Goal: Book appointment/travel/reservation

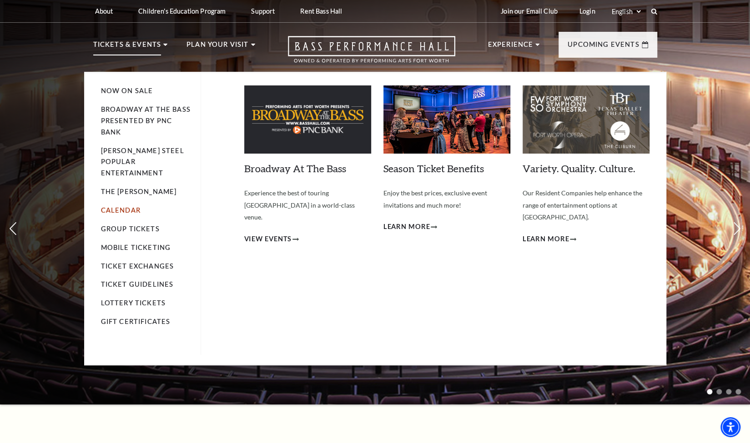
click at [126, 206] on link "Calendar" at bounding box center [121, 210] width 40 height 8
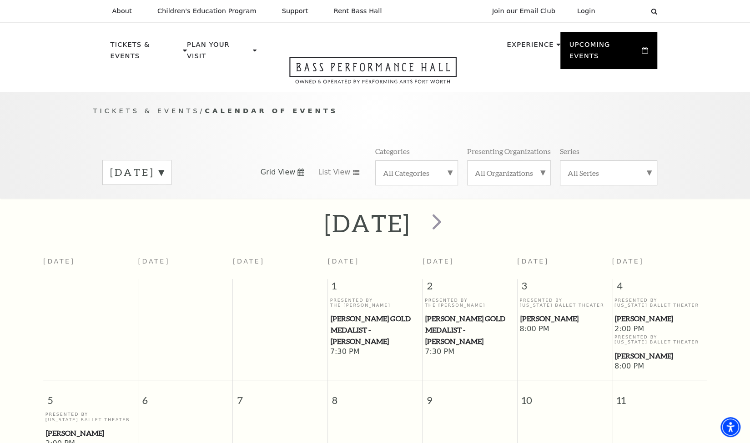
click at [164, 166] on label "October 2025" at bounding box center [137, 173] width 54 height 14
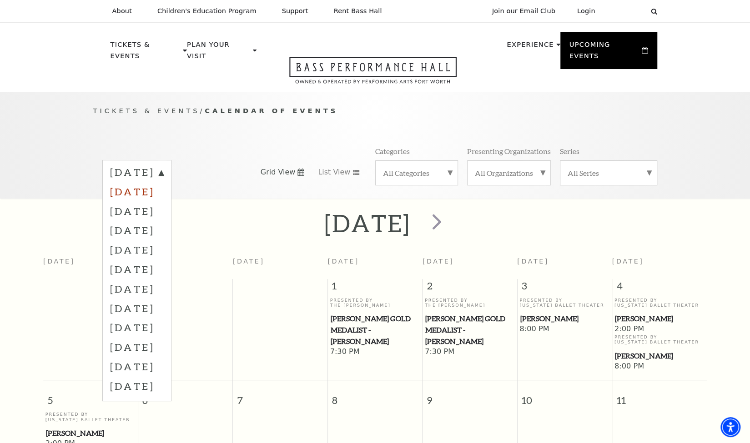
click at [164, 184] on label "November 2025" at bounding box center [137, 192] width 54 height 20
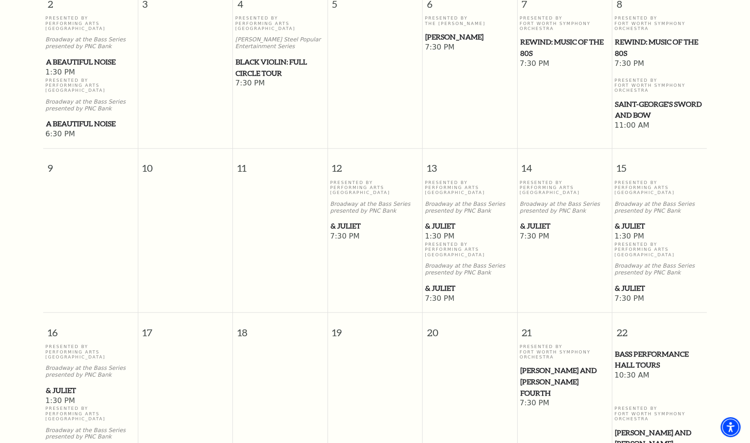
scroll to position [450, 0]
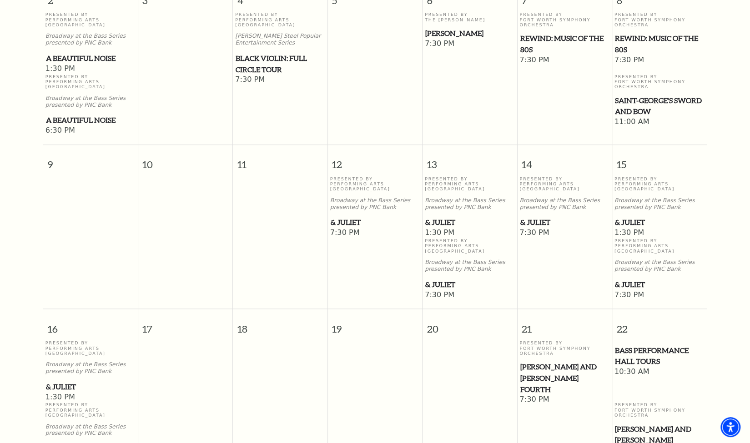
click at [71, 443] on span "& Juliet" at bounding box center [90, 448] width 89 height 11
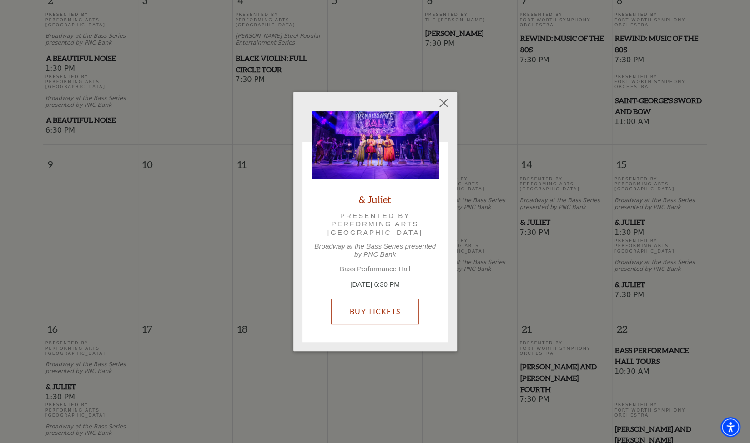
click at [394, 306] on link "Buy Tickets" at bounding box center [375, 311] width 88 height 25
click at [444, 103] on button "Close" at bounding box center [443, 103] width 17 height 17
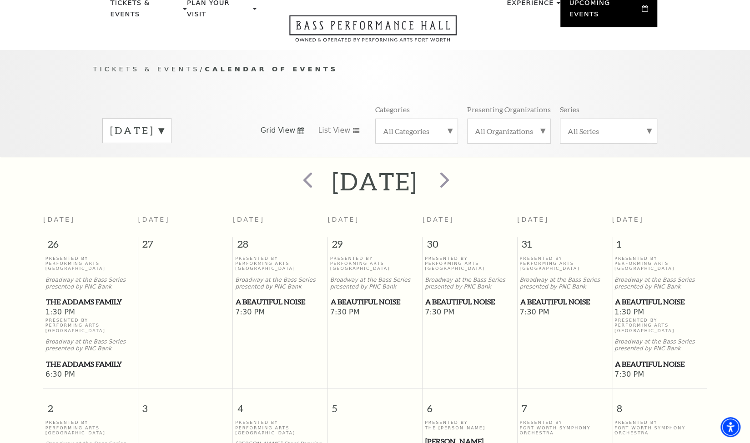
scroll to position [0, 0]
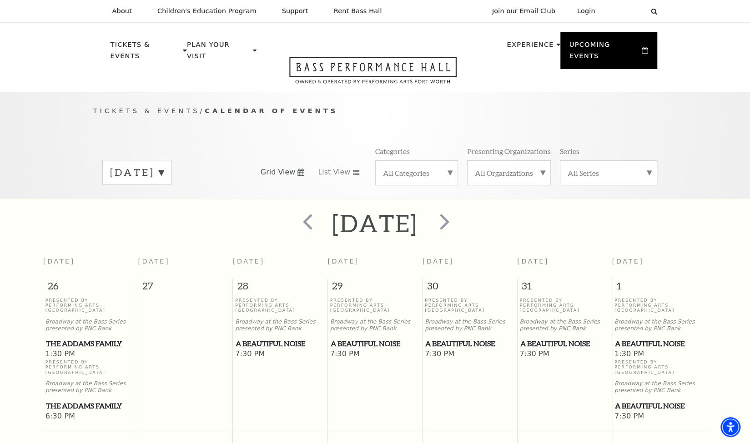
click at [164, 166] on label "November 2025" at bounding box center [137, 173] width 54 height 14
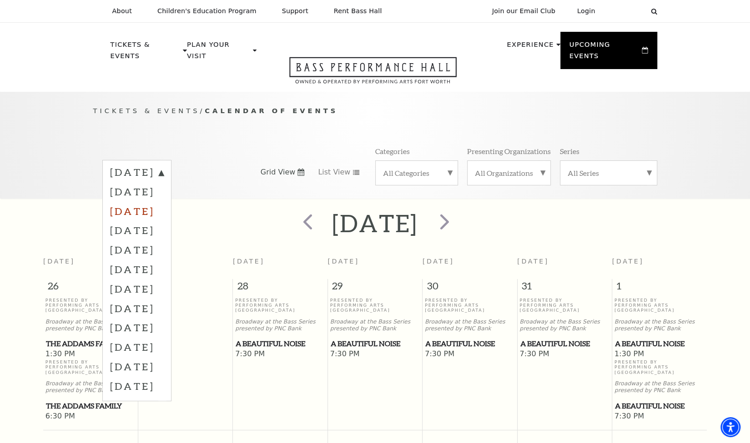
click at [164, 201] on label "December 2025" at bounding box center [137, 211] width 54 height 20
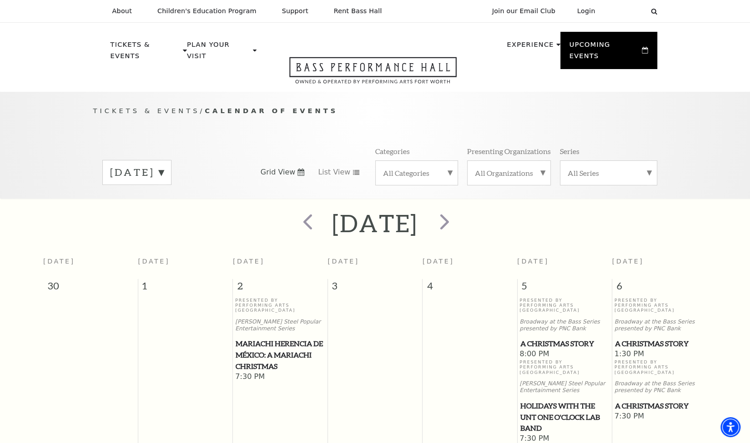
click at [164, 166] on label "December 2025" at bounding box center [137, 173] width 54 height 14
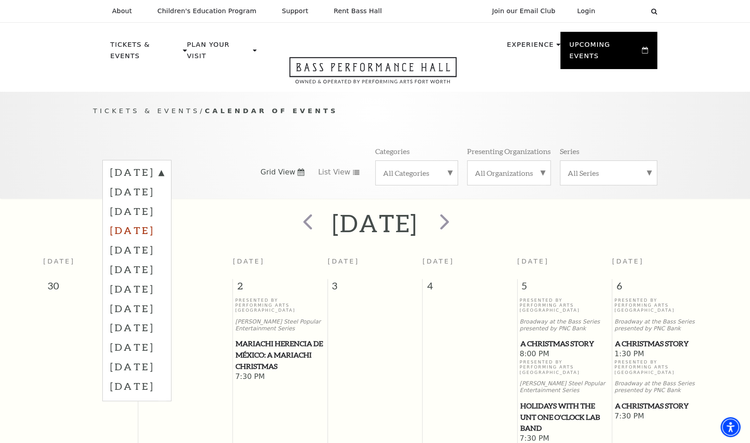
click at [164, 221] on label "January 2026" at bounding box center [137, 231] width 54 height 20
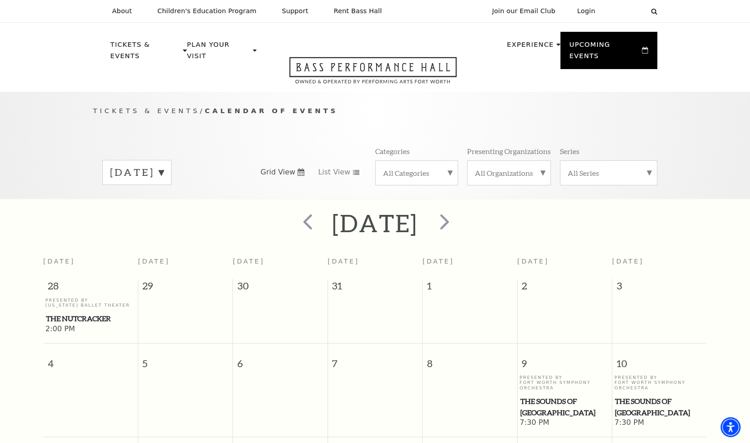
click at [164, 166] on label "January 2026" at bounding box center [137, 173] width 54 height 14
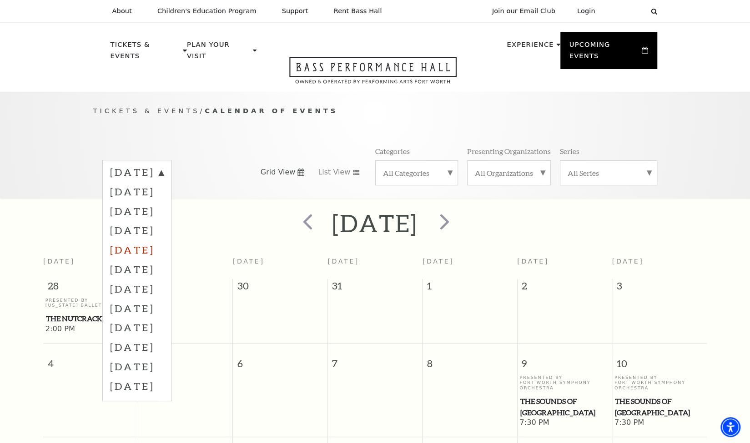
click at [142, 242] on label "February 2026" at bounding box center [137, 250] width 54 height 20
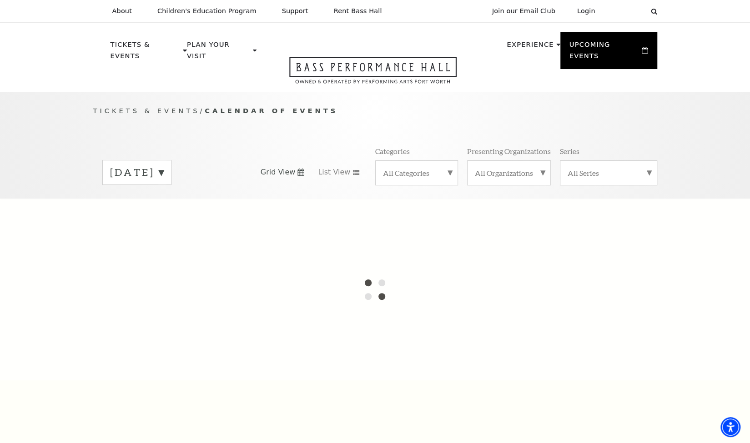
click at [140, 168] on div "January 2026" at bounding box center [136, 172] width 69 height 25
click at [56, 278] on div at bounding box center [375, 290] width 750 height 182
click at [164, 166] on label "October 2025" at bounding box center [137, 174] width 54 height 16
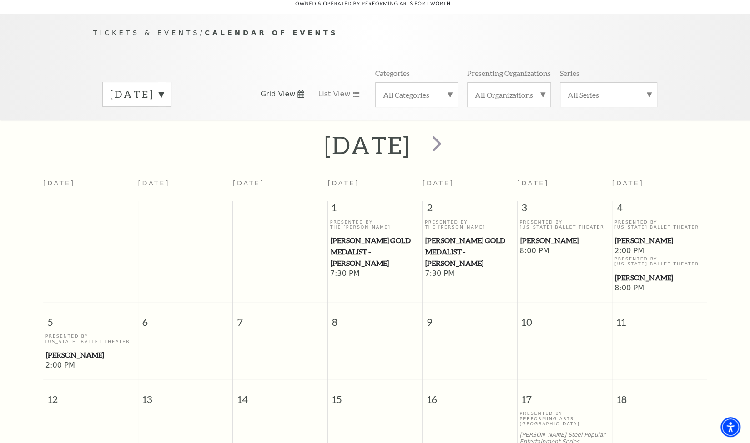
scroll to position [80, 0]
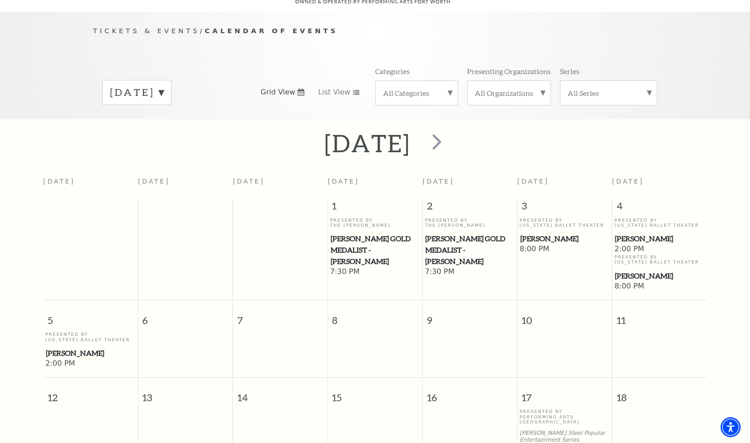
click at [211, 95] on div "October 2025 Grid View List View Categories All Categories Presenting Organizat…" at bounding box center [375, 92] width 564 height 52
click at [164, 86] on label "October 2025" at bounding box center [137, 93] width 54 height 14
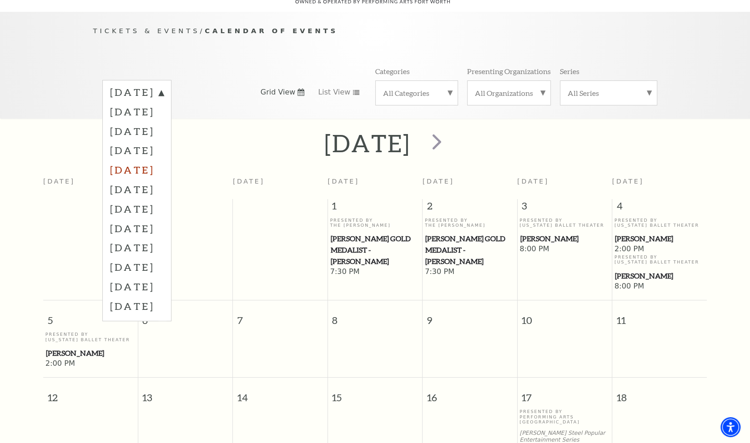
click at [148, 160] on label "February 2026" at bounding box center [137, 170] width 54 height 20
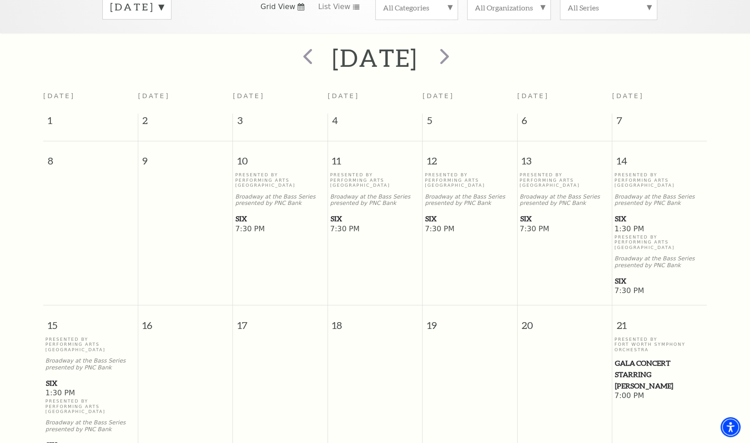
scroll to position [145, 0]
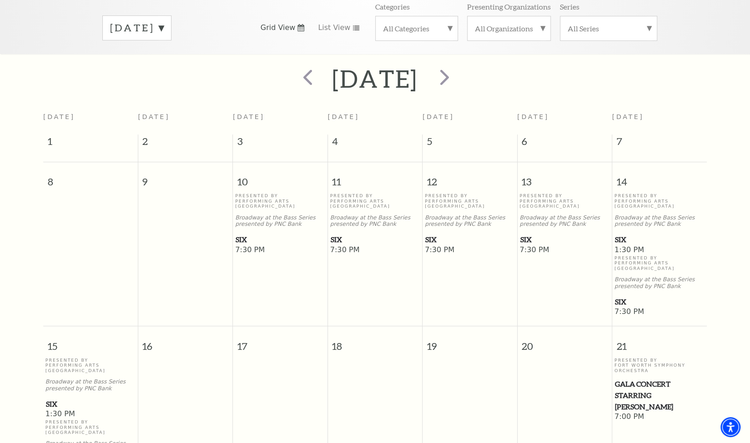
click at [164, 21] on label "February 2026" at bounding box center [137, 28] width 54 height 14
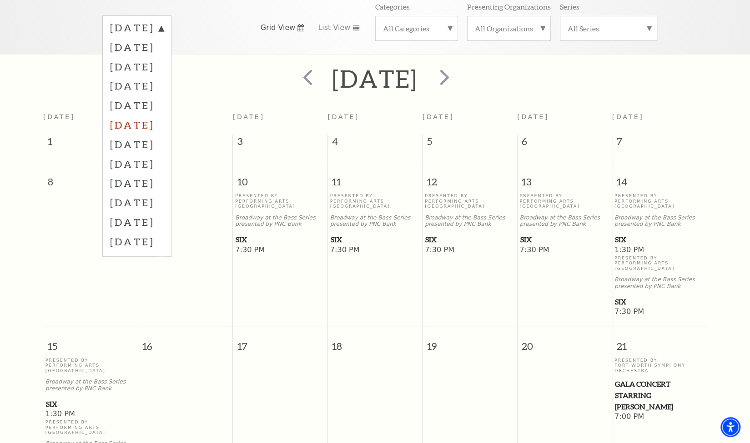
click at [157, 115] on label "March 2026" at bounding box center [137, 125] width 54 height 20
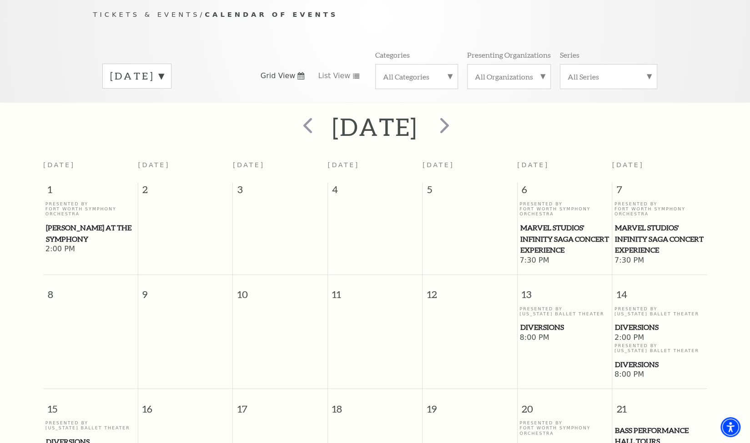
scroll to position [0, 0]
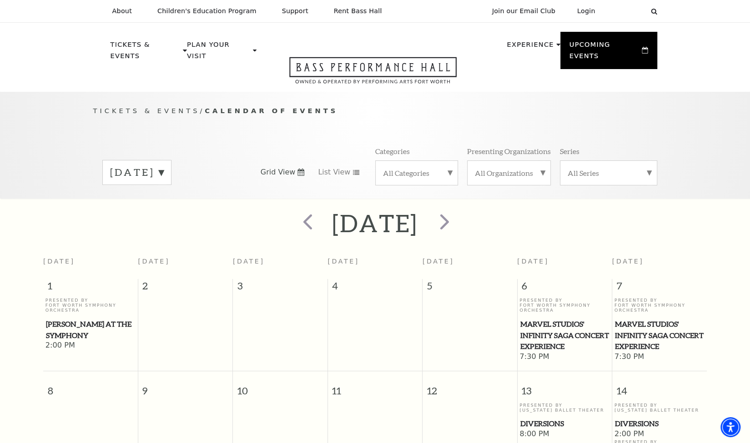
click at [164, 166] on label "March 2026" at bounding box center [137, 173] width 54 height 14
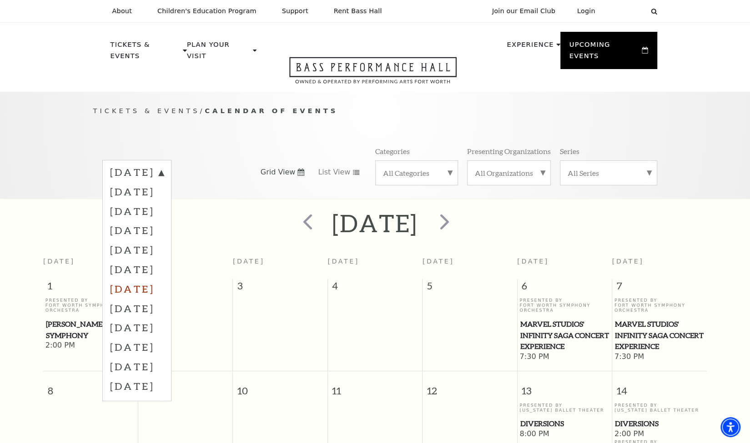
click at [138, 279] on label "April 2026" at bounding box center [137, 289] width 54 height 20
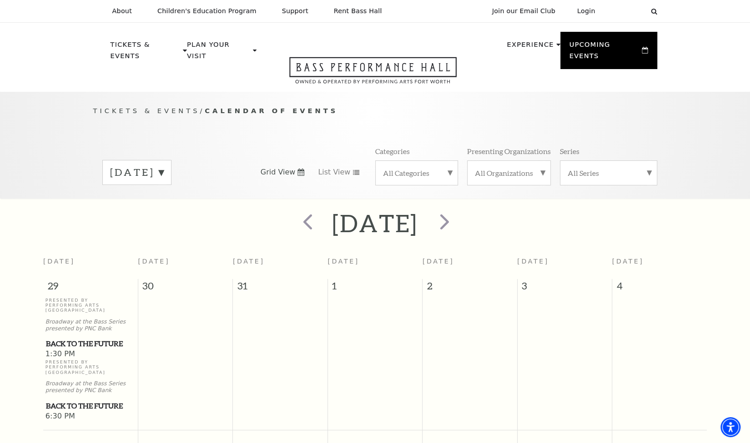
click at [149, 166] on label "April 2026" at bounding box center [137, 173] width 54 height 14
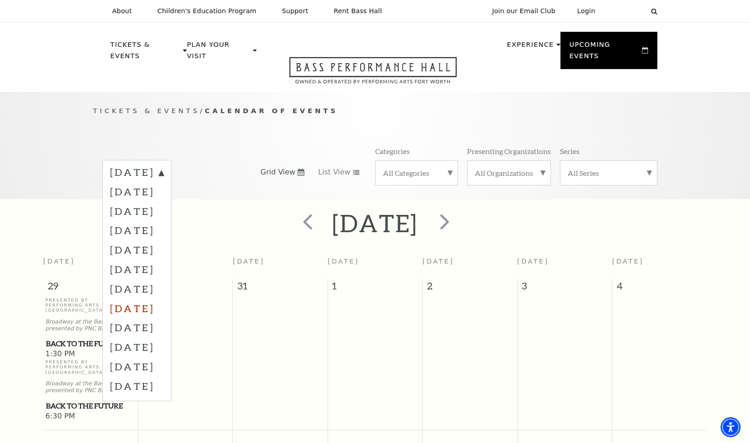
click at [141, 299] on label "May 2026" at bounding box center [137, 309] width 54 height 20
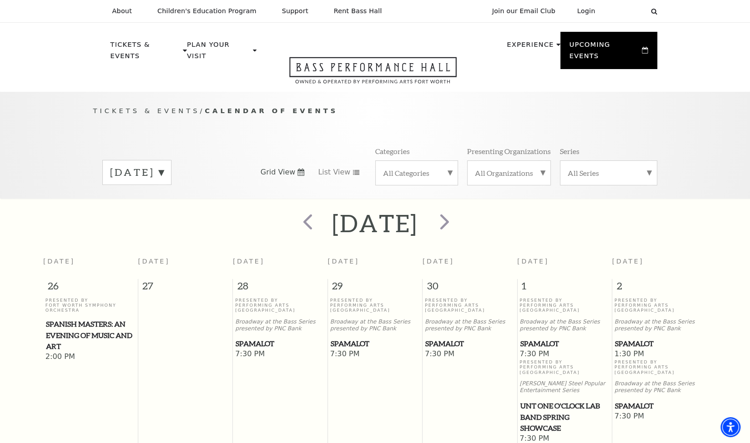
click at [142, 166] on label "May 2026" at bounding box center [137, 173] width 54 height 14
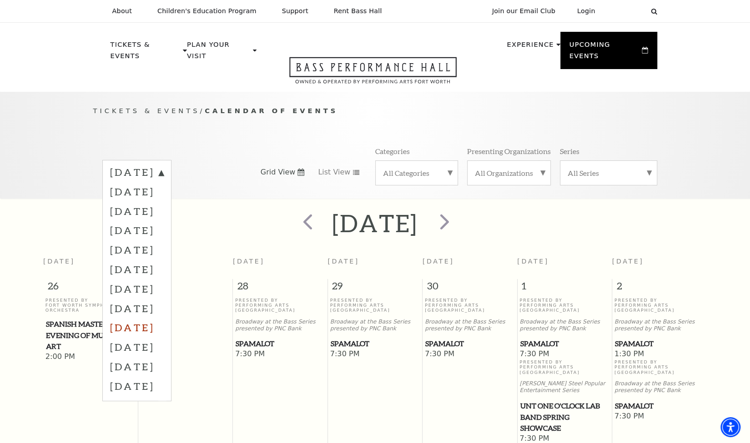
click at [126, 318] on label "June 2026" at bounding box center [137, 328] width 54 height 20
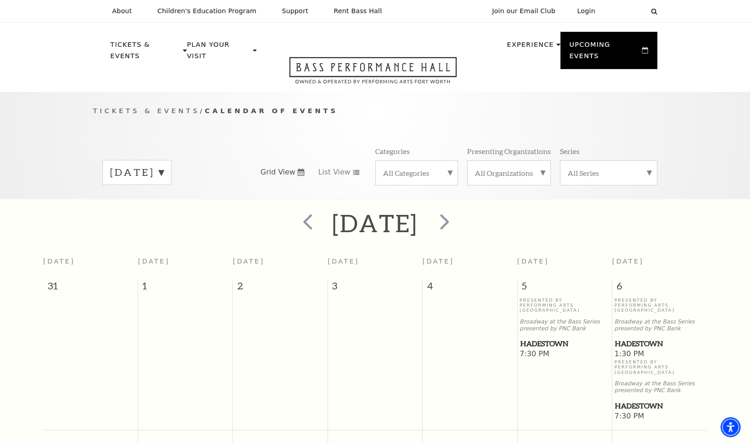
click at [157, 166] on label "June 2026" at bounding box center [137, 173] width 54 height 14
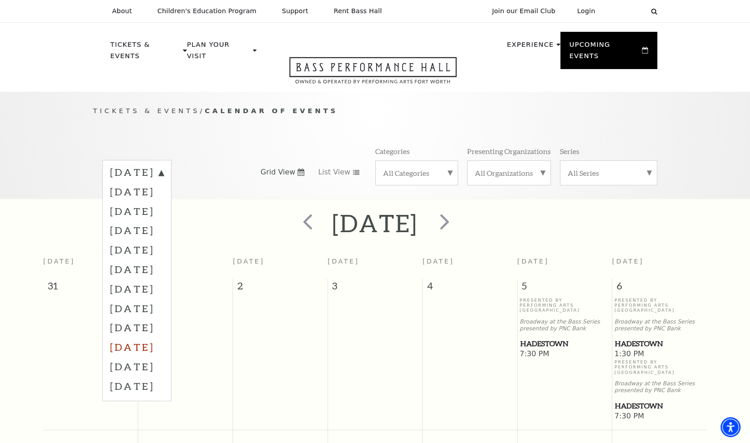
click at [119, 337] on label "July 2026" at bounding box center [137, 347] width 54 height 20
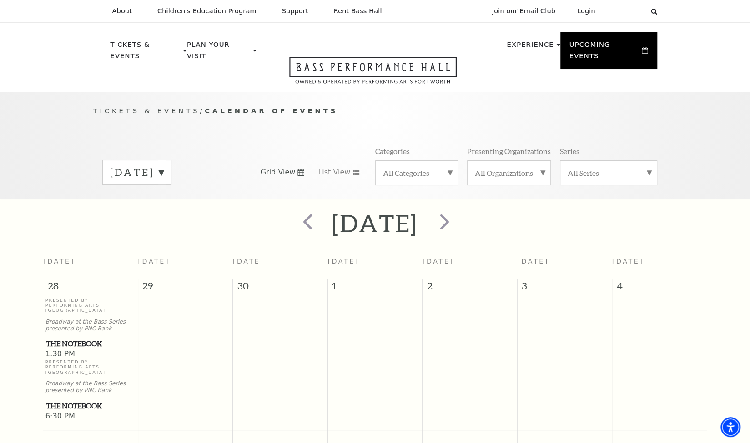
click at [154, 166] on label "July 2026" at bounding box center [137, 173] width 54 height 14
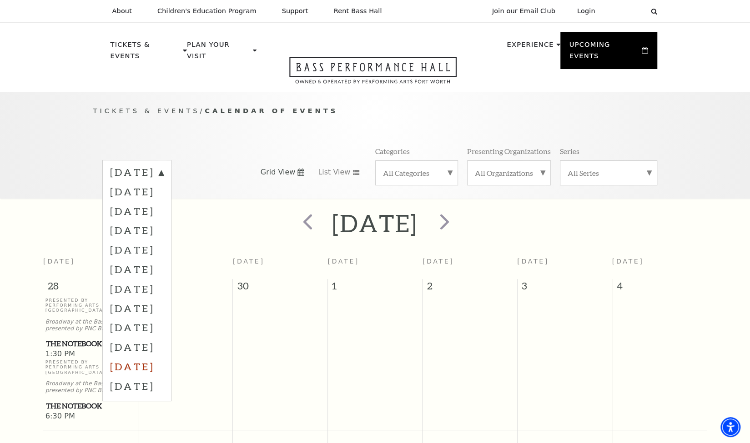
click at [134, 357] on label "August 2026" at bounding box center [137, 367] width 54 height 20
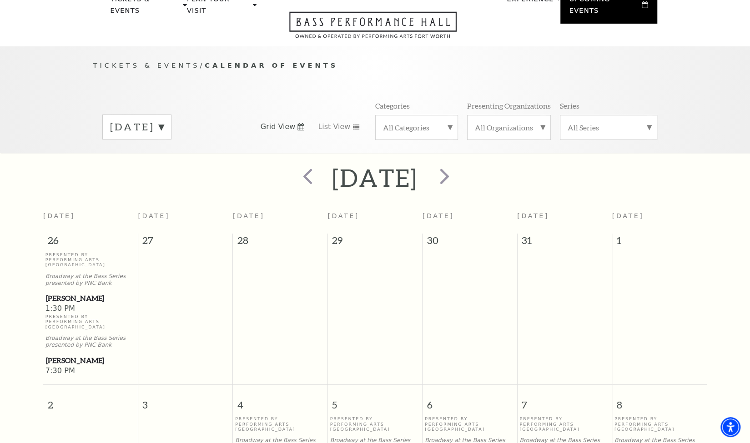
scroll to position [36, 0]
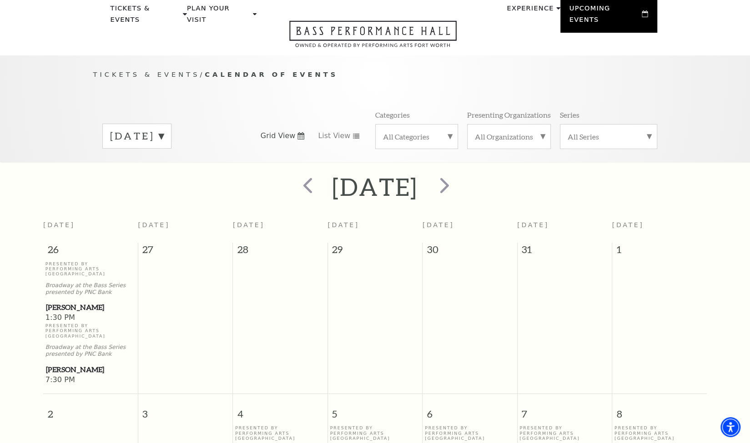
click at [164, 129] on label "August 2026" at bounding box center [137, 136] width 54 height 14
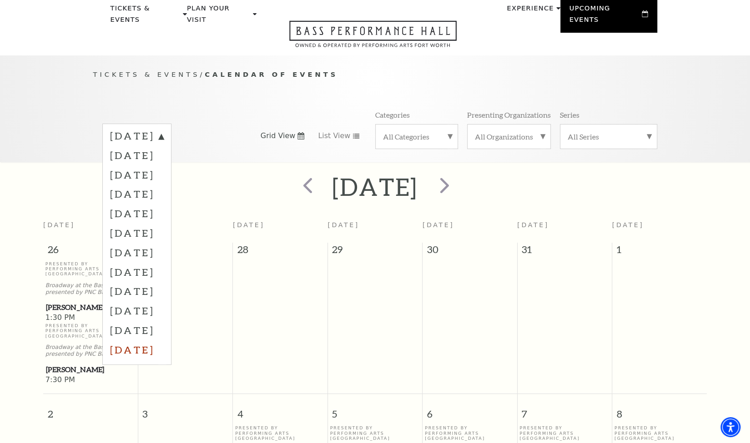
click at [149, 341] on label "September 2026" at bounding box center [137, 350] width 54 height 20
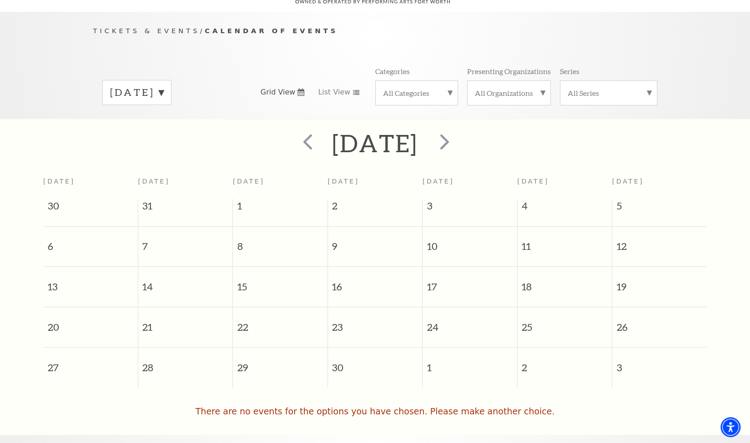
scroll to position [0, 0]
